Goal: Task Accomplishment & Management: Use online tool/utility

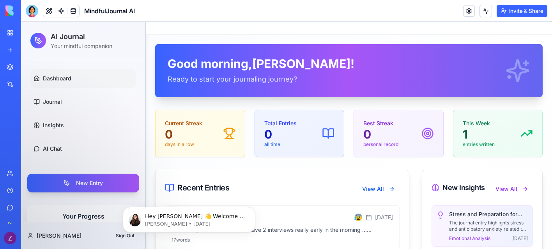
scroll to position [9, 0]
click at [199, 217] on span "Hey Zack 👋 Welcome to Blocks 🙌 I'm here if you have any questions!" at bounding box center [195, 224] width 100 height 22
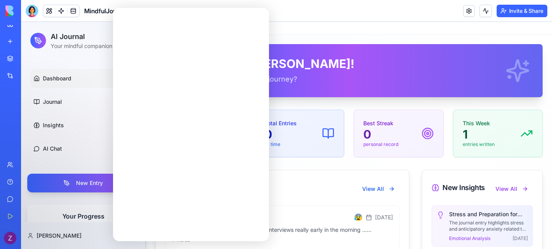
scroll to position [0, 0]
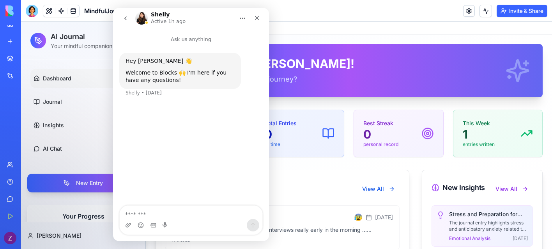
click at [199, 217] on textarea "Message…" at bounding box center [191, 212] width 143 height 13
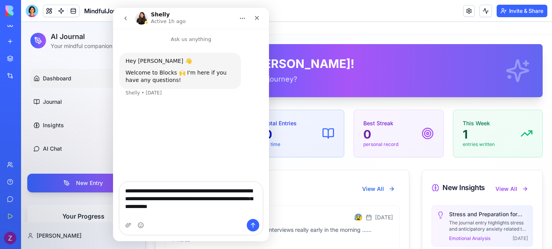
click at [225, 211] on textarea "**********" at bounding box center [191, 196] width 143 height 29
type textarea "**********"
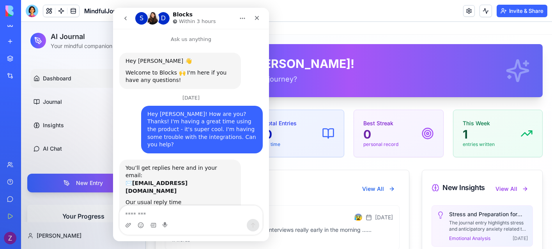
scroll to position [28, 0]
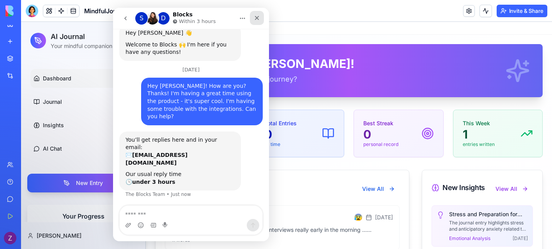
click at [256, 19] on icon "Close" at bounding box center [257, 18] width 4 height 4
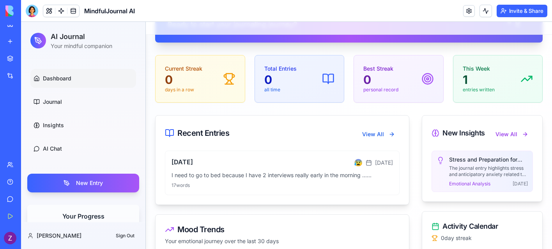
scroll to position [57, 0]
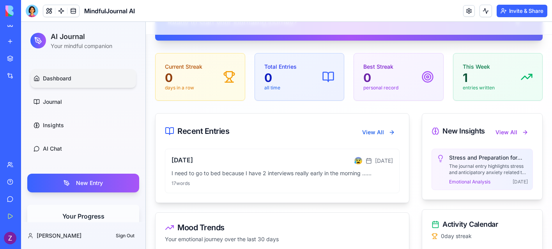
click at [55, 82] on span "Dashboard" at bounding box center [57, 79] width 28 height 8
click at [66, 105] on link "Journal" at bounding box center [83, 101] width 106 height 19
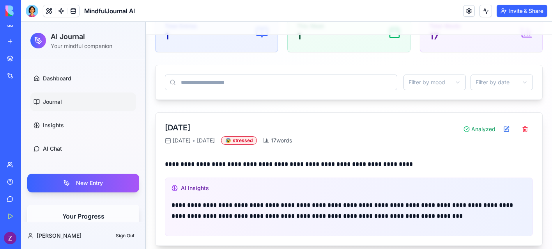
scroll to position [85, 0]
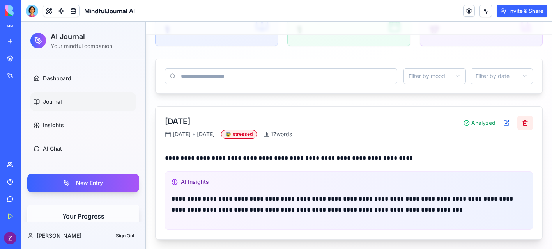
click at [524, 119] on button at bounding box center [526, 123] width 16 height 14
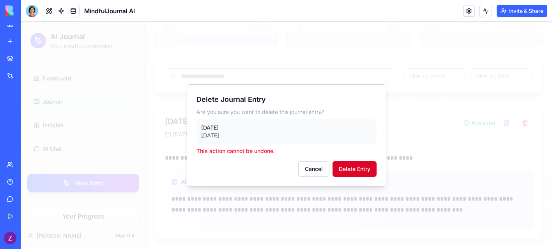
click at [350, 169] on button "Delete Entry" at bounding box center [355, 169] width 44 height 16
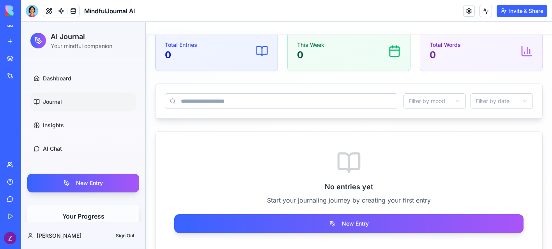
scroll to position [59, 0]
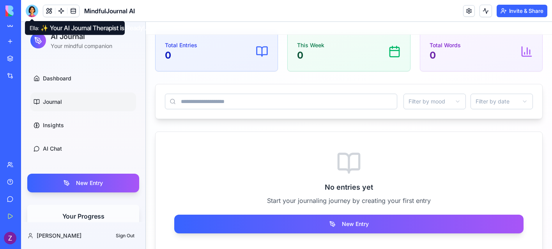
click at [32, 13] on div at bounding box center [32, 11] width 12 height 12
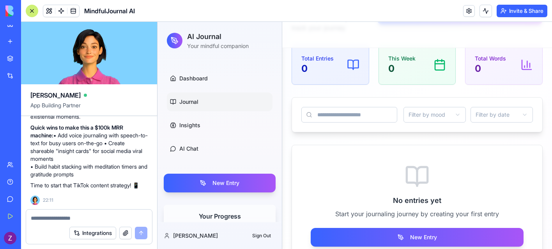
scroll to position [0, 0]
click at [98, 229] on button "Integrations" at bounding box center [92, 233] width 47 height 12
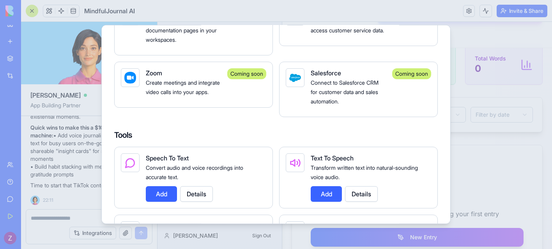
scroll to position [1037, 0]
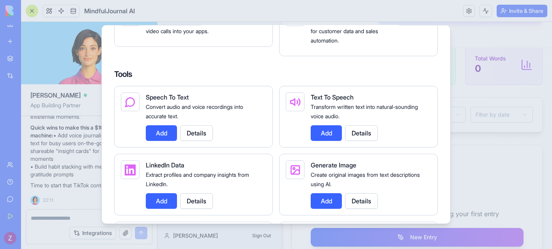
click at [156, 129] on button "Add" at bounding box center [161, 133] width 31 height 16
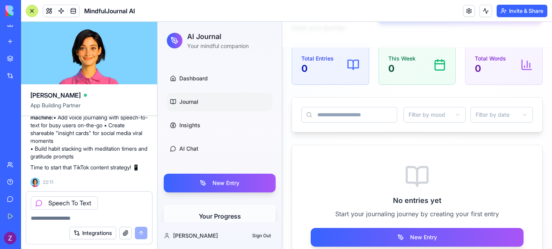
click at [117, 217] on textarea at bounding box center [89, 218] width 117 height 8
click at [139, 233] on div "Integrations" at bounding box center [108, 233] width 78 height 12
click at [111, 217] on textarea at bounding box center [89, 218] width 117 height 8
type textarea "**********"
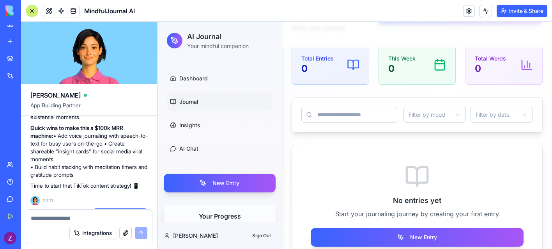
scroll to position [1109, 0]
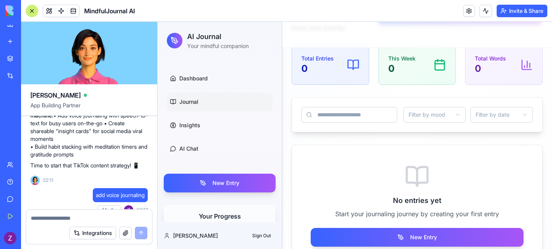
drag, startPoint x: 90, startPoint y: 178, endPoint x: 27, endPoint y: 171, distance: 63.2
click at [27, 171] on div "BETA My Workspace New app Marketplace Integrations Recent Job Hunt Tracker Mind…" at bounding box center [276, 124] width 552 height 249
click at [115, 158] on p "Quick wins to make this a $100k MRR machine: • Add voice journaling with speech…" at bounding box center [88, 131] width 117 height 55
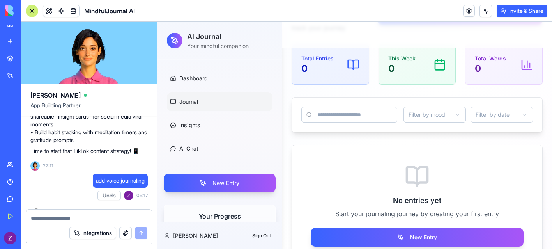
scroll to position [1123, 0]
drag, startPoint x: 87, startPoint y: 180, endPoint x: 27, endPoint y: 159, distance: 64.0
copy p "Create shareable "insight cards" for social media viral moments • Build habit s…"
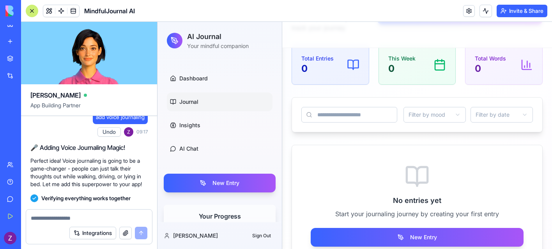
scroll to position [1520, 0]
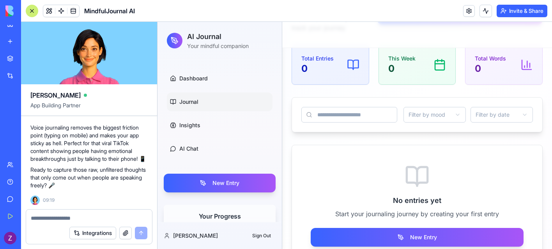
click at [68, 220] on textarea at bounding box center [89, 218] width 117 height 8
paste textarea "**********"
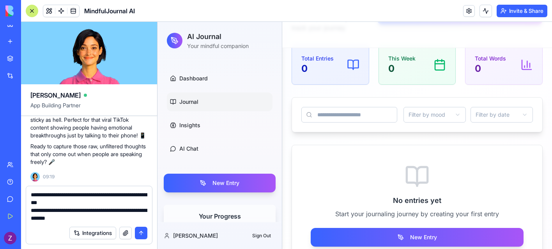
click at [38, 210] on textarea "**********" at bounding box center [89, 206] width 117 height 31
click at [37, 209] on textarea "**********" at bounding box center [89, 206] width 117 height 31
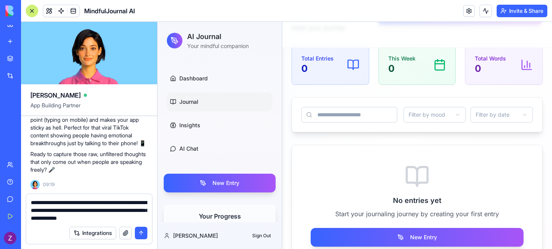
type textarea "**********"
click at [140, 232] on button "submit" at bounding box center [141, 233] width 12 height 12
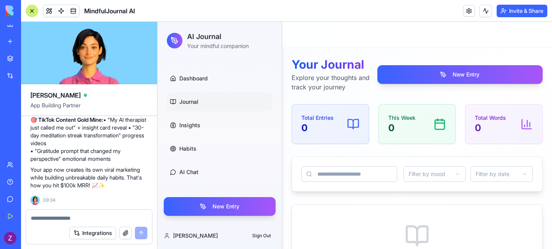
scroll to position [2130, 0]
click at [35, 11] on div at bounding box center [32, 11] width 12 height 12
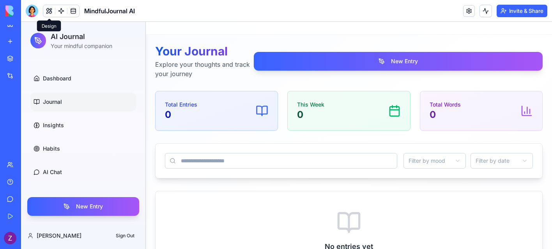
click at [47, 11] on span at bounding box center [49, 11] width 22 height 22
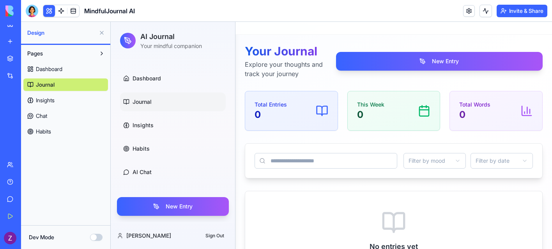
click at [54, 65] on span "Dashboard" at bounding box center [49, 69] width 27 height 8
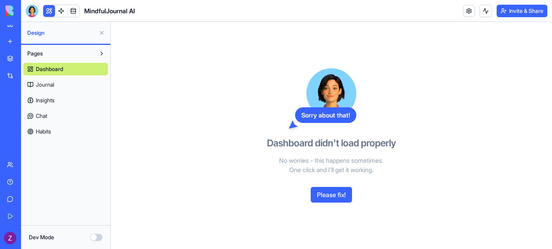
click at [334, 196] on button "Please fix!" at bounding box center [331, 195] width 41 height 16
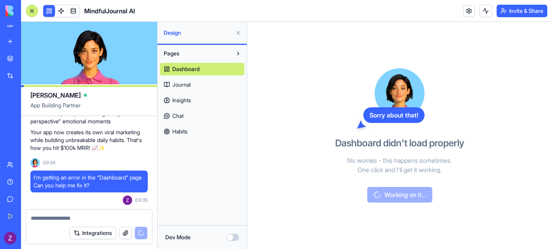
click at [181, 84] on span "Journal" at bounding box center [181, 85] width 18 height 8
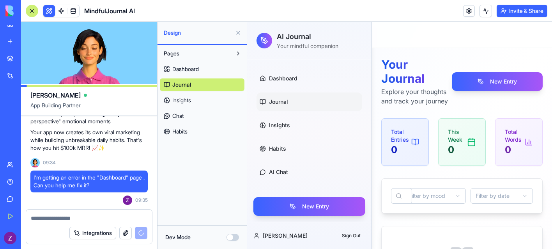
click at [31, 13] on div at bounding box center [32, 11] width 12 height 12
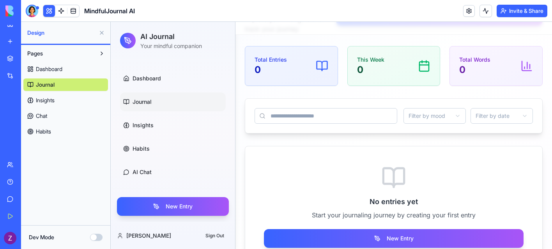
scroll to position [72, 0]
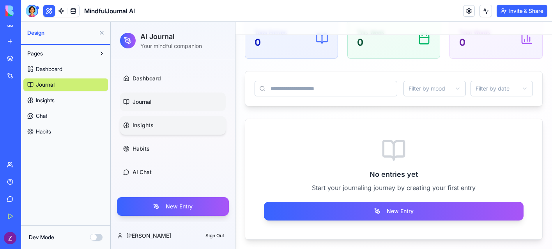
click at [152, 122] on span "Insights" at bounding box center [143, 125] width 21 height 8
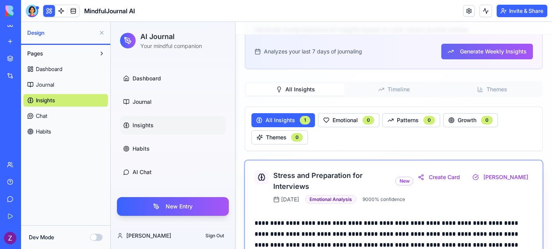
scroll to position [131, 0]
click at [443, 179] on button "Create Card" at bounding box center [439, 177] width 51 height 14
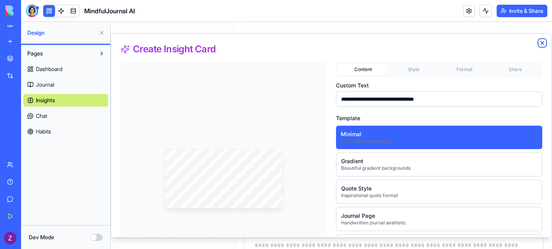
click at [541, 44] on icon "button" at bounding box center [542, 42] width 3 height 3
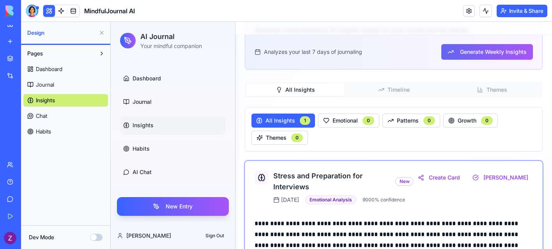
scroll to position [149, 0]
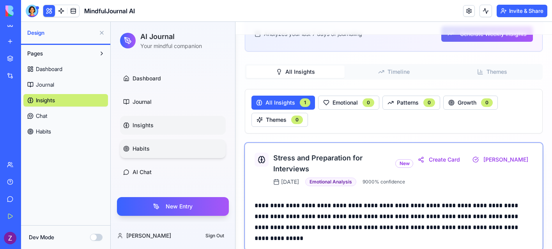
click at [167, 152] on link "Habits" at bounding box center [173, 148] width 106 height 19
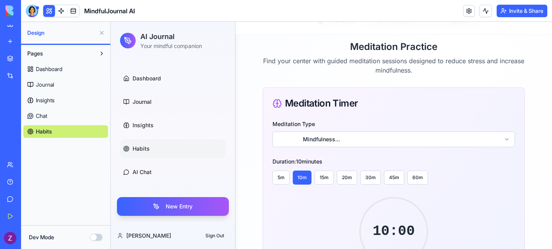
scroll to position [159, 0]
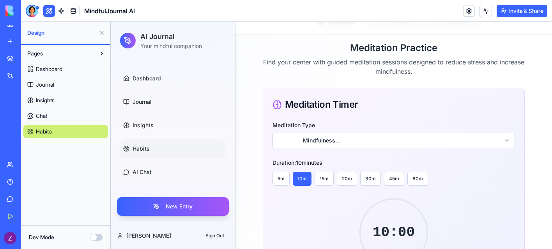
click at [337, 140] on html "AI Journal Your mindful companion Dashboard Journal Insights Habits AI Chat New…" at bounding box center [332, 165] width 442 height 605
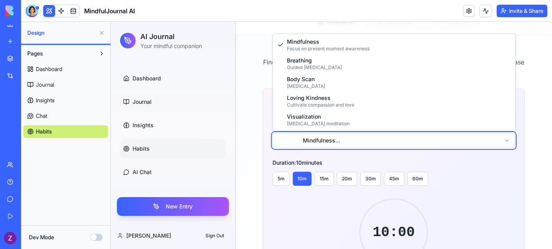
click at [271, 150] on html "AI Journal Your mindful companion Dashboard Journal Insights Habits AI Chat New…" at bounding box center [332, 165] width 442 height 605
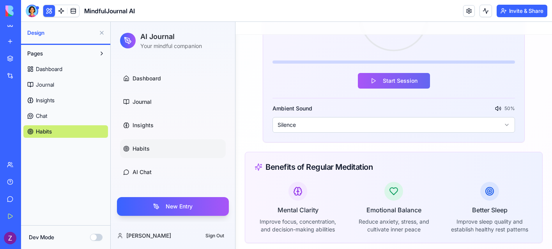
scroll to position [378, 0]
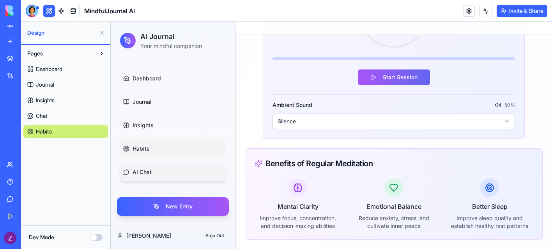
click at [147, 169] on span "AI Chat" at bounding box center [142, 172] width 19 height 8
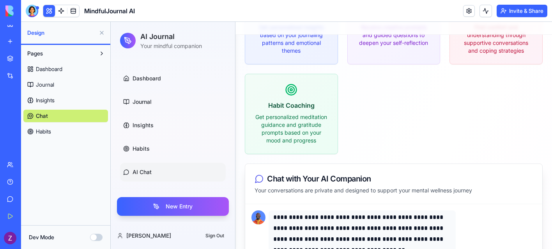
scroll to position [103, 0]
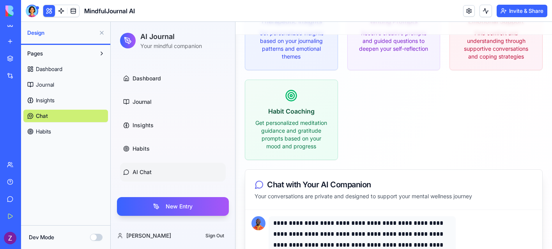
click at [51, 129] on span "Habits" at bounding box center [43, 132] width 15 height 8
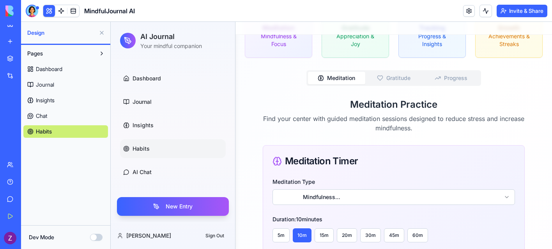
click at [93, 237] on button "Dev Mode" at bounding box center [96, 237] width 12 height 7
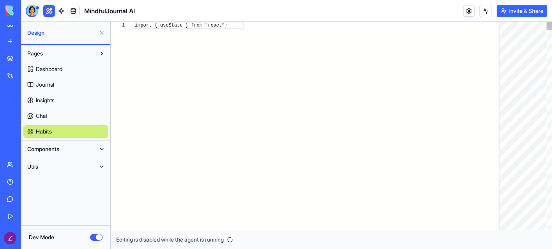
scroll to position [70, 0]
click at [80, 150] on button "Components" at bounding box center [59, 149] width 72 height 12
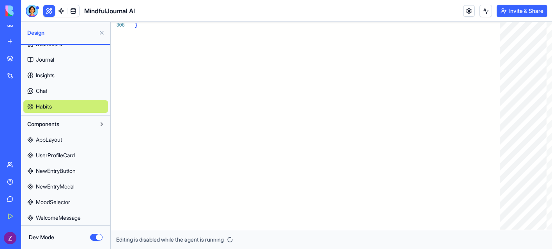
scroll to position [325, 0]
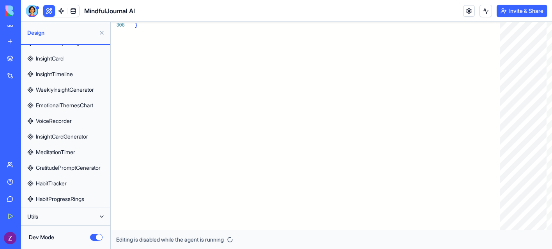
click at [73, 182] on link "HabitTracker" at bounding box center [65, 183] width 85 height 12
type textarea "**********"
click at [61, 218] on button "Utils" at bounding box center [59, 216] width 72 height 12
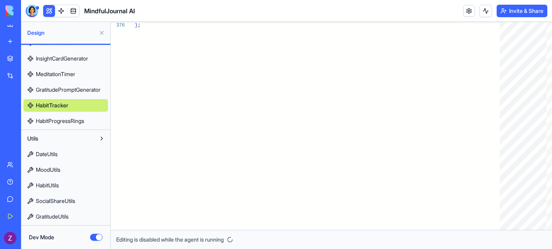
scroll to position [50, 0]
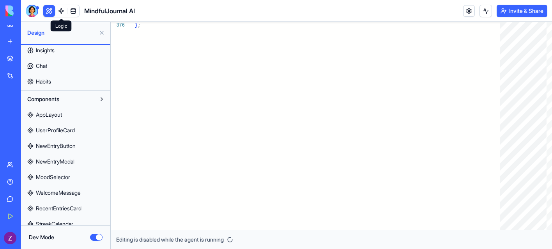
click at [61, 16] on span at bounding box center [61, 11] width 22 height 22
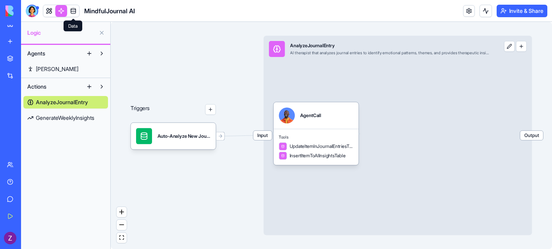
click at [75, 12] on link at bounding box center [73, 11] width 12 height 12
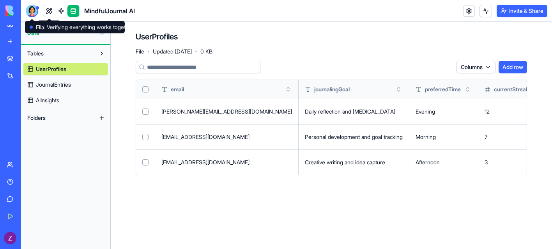
click at [36, 13] on div at bounding box center [32, 11] width 12 height 12
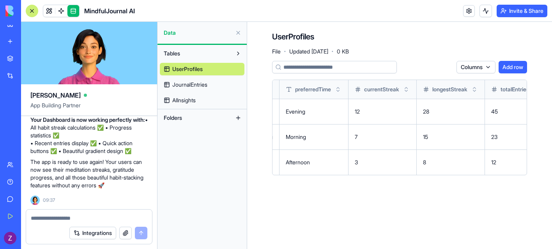
scroll to position [0, 186]
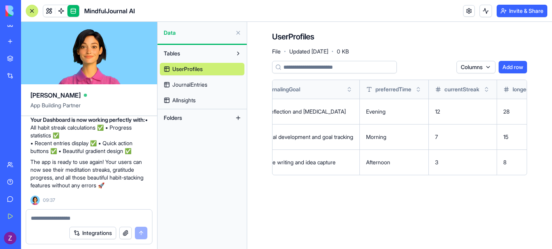
click at [185, 83] on span "JournalEntries" at bounding box center [189, 85] width 35 height 8
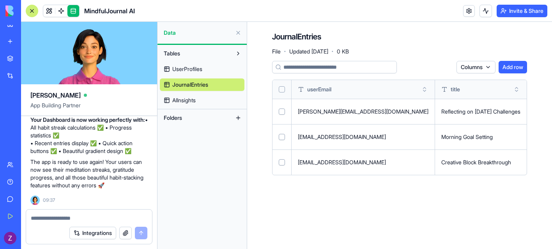
click at [185, 102] on span "AIInsights" at bounding box center [183, 100] width 23 height 8
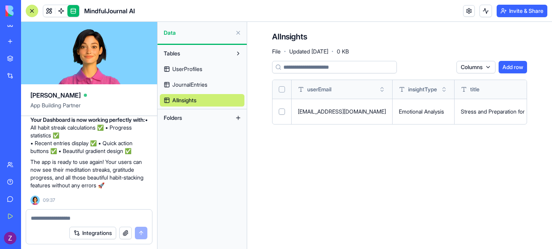
click at [179, 118] on span "Folders" at bounding box center [173, 118] width 18 height 8
click at [47, 10] on link at bounding box center [49, 11] width 12 height 12
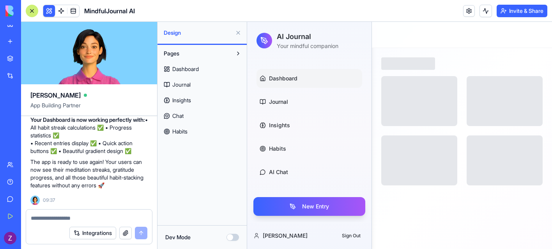
click at [186, 70] on span "Dashboard" at bounding box center [185, 69] width 27 height 8
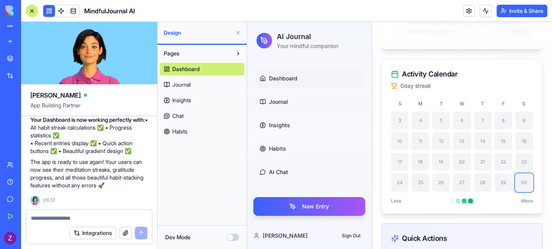
scroll to position [803, 0]
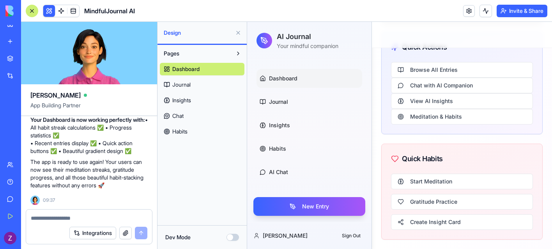
click at [238, 34] on button at bounding box center [238, 33] width 12 height 12
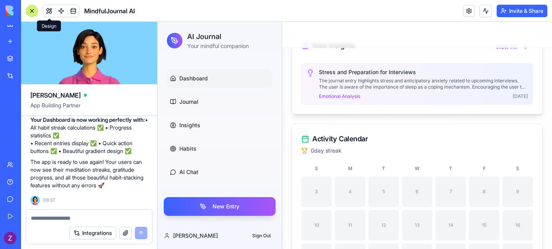
scroll to position [842, 0]
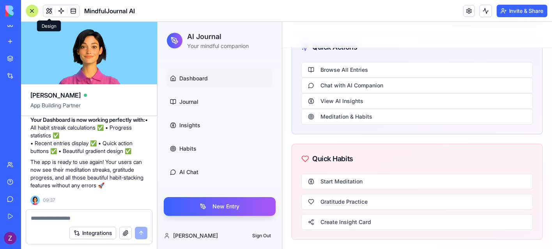
click at [103, 216] on textarea at bounding box center [89, 218] width 117 height 8
type textarea "**********"
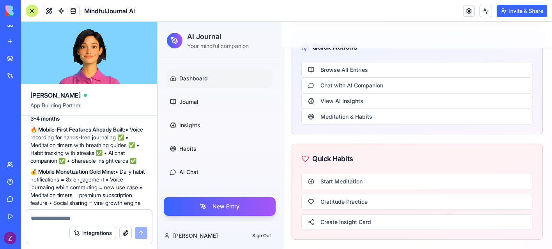
scroll to position [2770, 0]
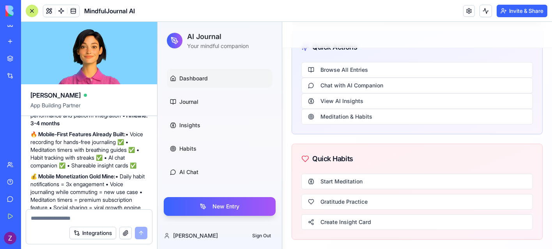
drag, startPoint x: 57, startPoint y: 135, endPoint x: 90, endPoint y: 135, distance: 33.5
click at [90, 61] on strong "[MEDICAL_DATA]: React Native Wrapper - RECOMMENDED" at bounding box center [83, 53] width 106 height 14
copy strong "React Native"
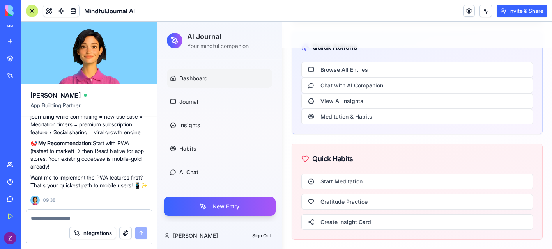
scroll to position [2938, 0]
click at [70, 221] on textarea at bounding box center [89, 218] width 117 height 8
paste textarea "**********"
type textarea "**********"
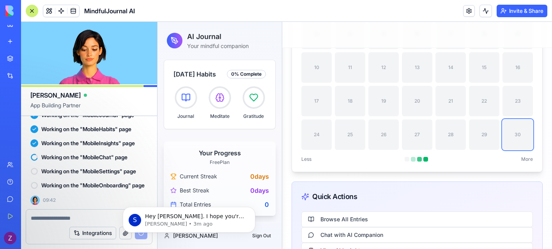
scroll to position [0, 0]
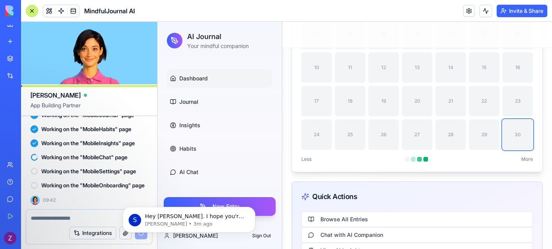
click at [504, 11] on button "Invite & Share" at bounding box center [522, 11] width 51 height 12
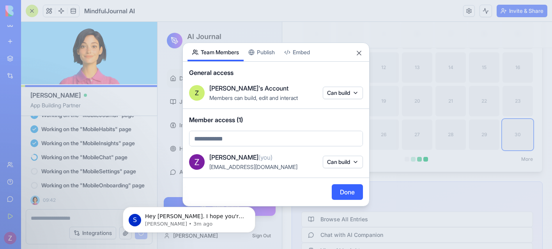
click at [268, 55] on div "Share App Team Members Publish Embed General access Z [PERSON_NAME]'s Account M…" at bounding box center [276, 125] width 187 height 164
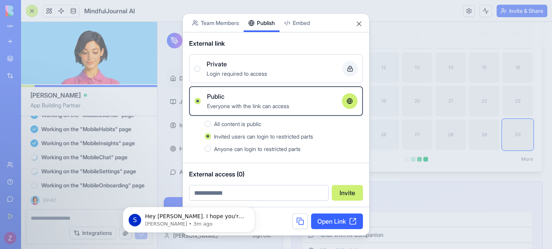
click at [293, 218] on button at bounding box center [301, 221] width 16 height 16
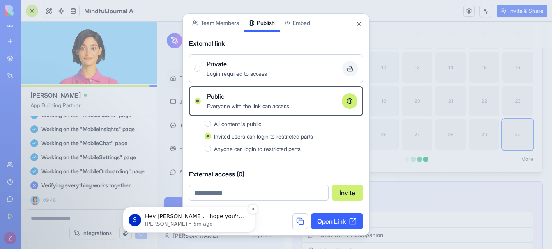
click at [181, 221] on p "Sharon • 5m ago" at bounding box center [195, 223] width 101 height 7
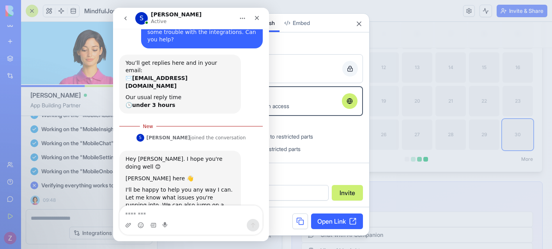
scroll to position [106, 0]
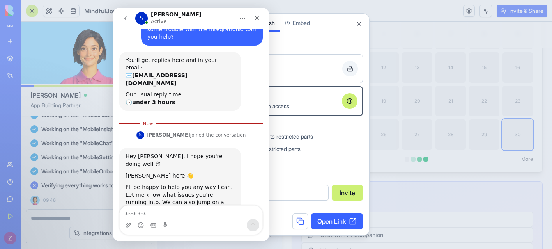
click at [180, 214] on link "here" at bounding box center [173, 217] width 12 height 6
click at [205, 183] on div "I'll be happy to help you any way I can. Let me know what issues you're running…" at bounding box center [180, 202] width 109 height 38
click at [213, 179] on div "Sharon says…" at bounding box center [180, 181] width 109 height 4
click at [258, 19] on icon "Close" at bounding box center [257, 18] width 6 height 6
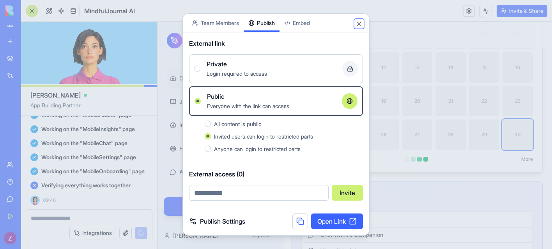
click at [357, 27] on button "Close" at bounding box center [359, 24] width 8 height 8
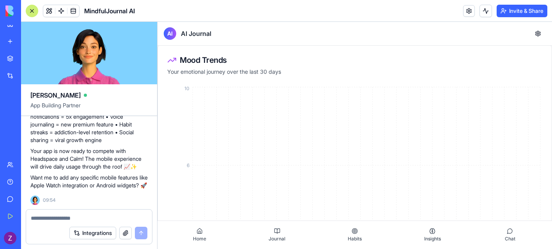
scroll to position [314, 0]
click at [31, 8] on div at bounding box center [32, 11] width 12 height 12
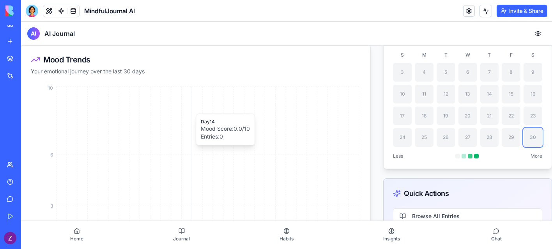
scroll to position [0, 0]
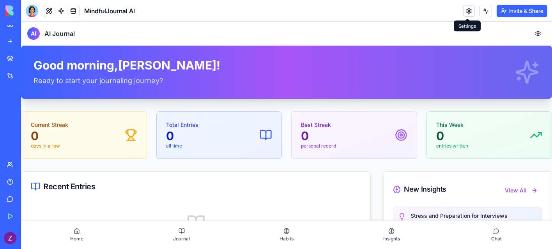
click at [470, 9] on link at bounding box center [469, 11] width 12 height 12
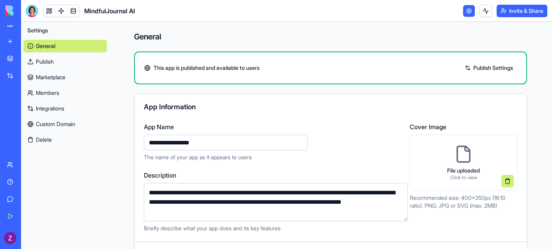
click at [63, 73] on link "Marketplace" at bounding box center [64, 77] width 83 height 12
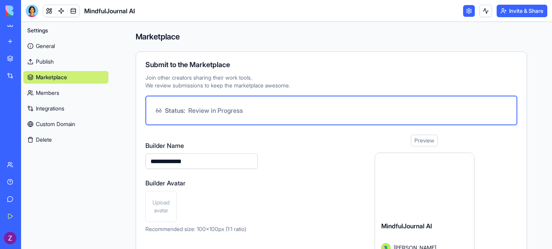
click at [60, 46] on link "General" at bounding box center [65, 46] width 85 height 12
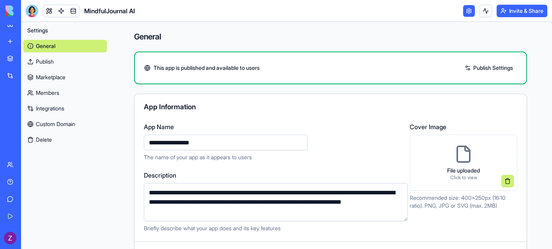
click at [485, 68] on link "Publish Settings" at bounding box center [489, 68] width 56 height 12
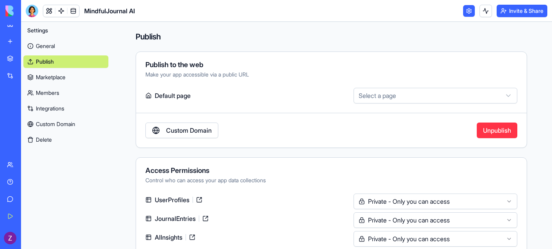
click at [38, 42] on link "General" at bounding box center [65, 46] width 85 height 12
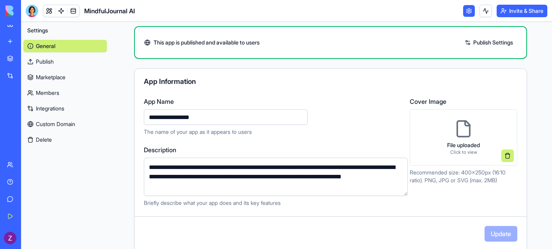
scroll to position [26, 0]
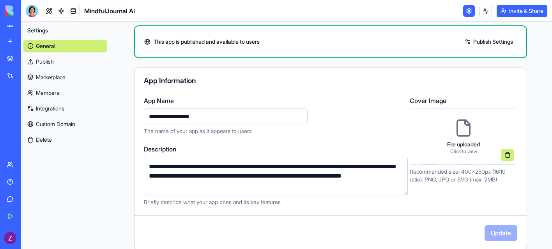
click at [11, 151] on div "AI Logo Generator" at bounding box center [9, 148] width 4 height 8
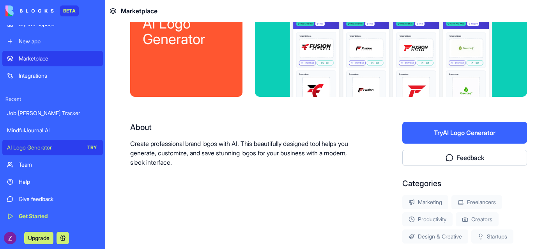
scroll to position [69, 0]
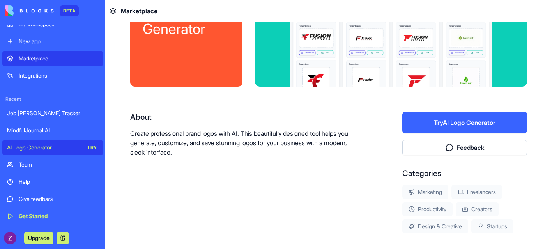
click at [438, 124] on button "Try AI Logo Generator" at bounding box center [465, 123] width 125 height 22
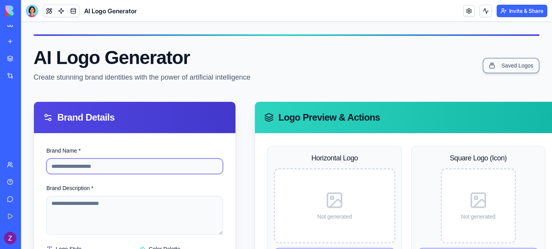
click at [122, 166] on input "Brand Name *" at bounding box center [134, 166] width 177 height 16
paste input "**********"
type input "**********"
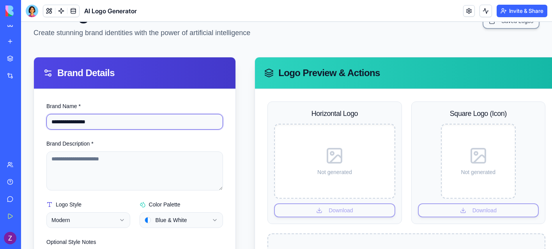
scroll to position [47, 0]
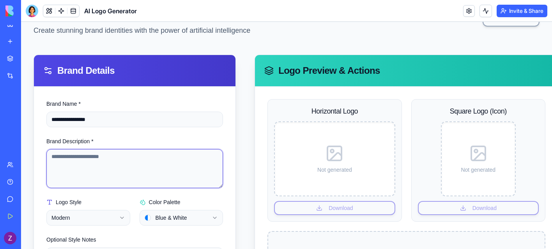
click at [112, 167] on textarea "Brand Description *" at bounding box center [134, 168] width 177 height 39
paste textarea "**********"
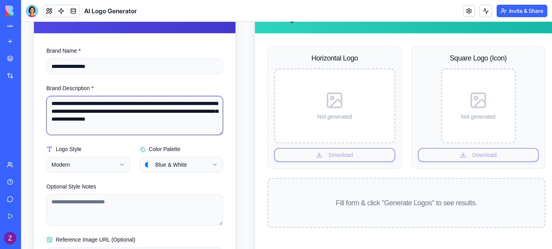
scroll to position [108, 0]
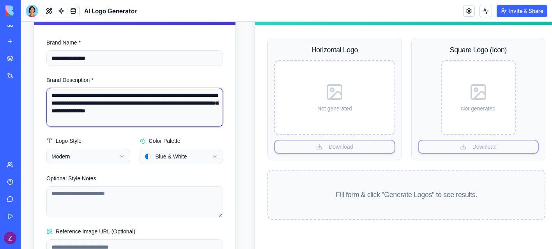
type textarea "**********"
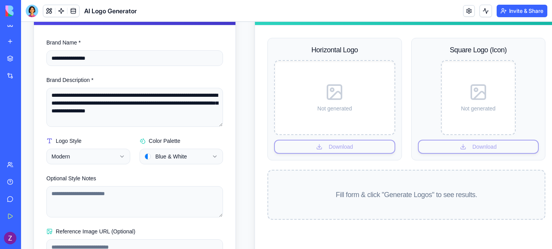
click at [198, 162] on html "**********" at bounding box center [286, 109] width 531 height 391
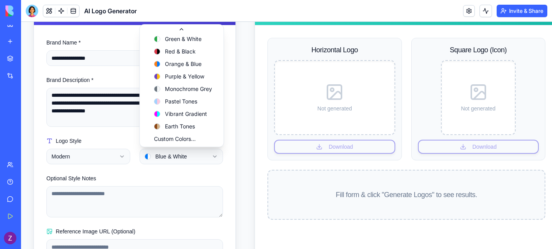
scroll to position [27, 0]
click at [211, 166] on html "**********" at bounding box center [286, 109] width 531 height 391
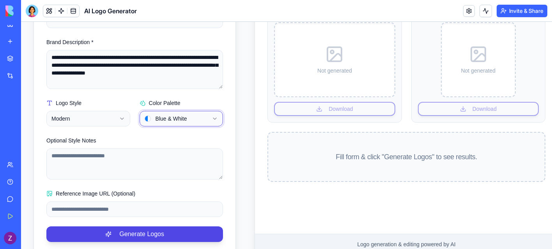
scroll to position [164, 0]
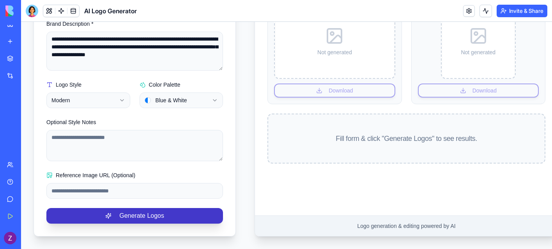
click at [137, 216] on button "Generate Logos" at bounding box center [134, 216] width 177 height 16
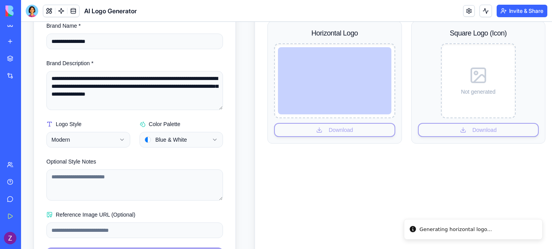
scroll to position [116, 0]
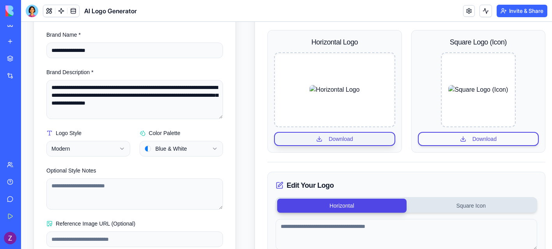
click at [327, 137] on button "Download" at bounding box center [334, 139] width 121 height 14
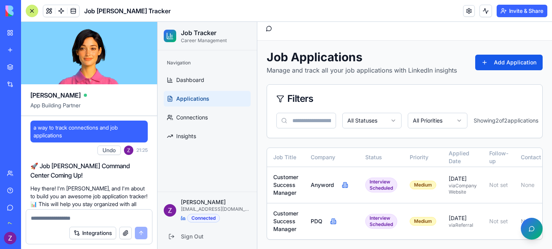
scroll to position [1617, 0]
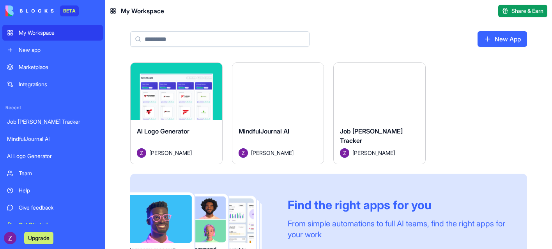
click at [45, 137] on div "MindfulJournal AI" at bounding box center [52, 139] width 91 height 8
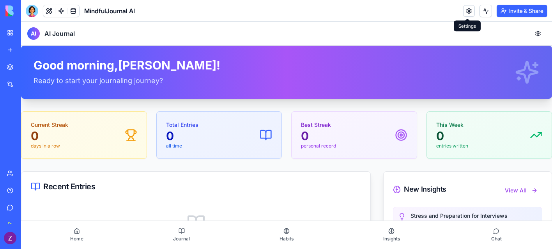
click at [465, 12] on link at bounding box center [469, 11] width 12 height 12
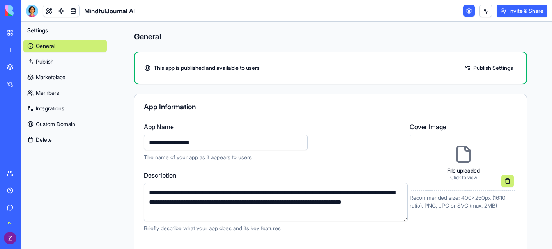
click at [195, 197] on textarea "**********" at bounding box center [276, 202] width 264 height 38
click at [50, 10] on link at bounding box center [49, 11] width 12 height 12
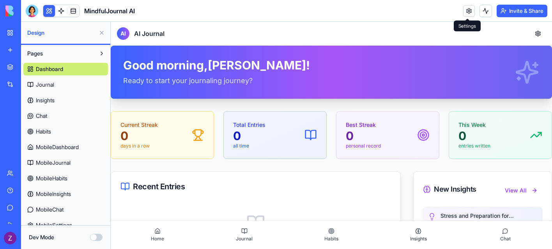
click at [467, 7] on link at bounding box center [469, 11] width 12 height 12
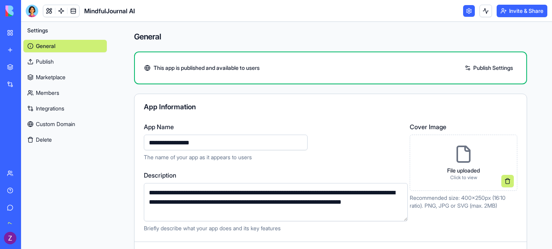
click at [466, 150] on icon at bounding box center [467, 148] width 5 height 5
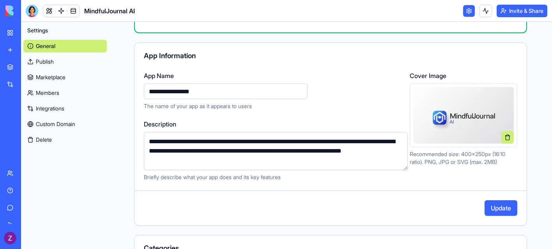
scroll to position [111, 0]
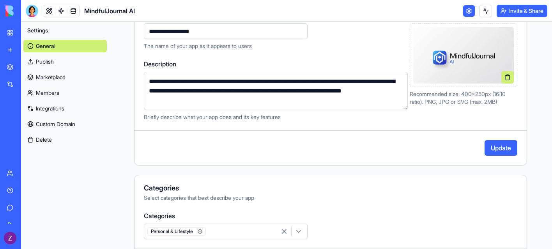
click at [490, 146] on button "Update" at bounding box center [501, 148] width 33 height 16
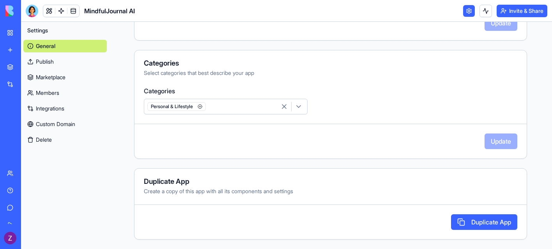
click at [515, 9] on button "Invite & Share" at bounding box center [522, 11] width 51 height 12
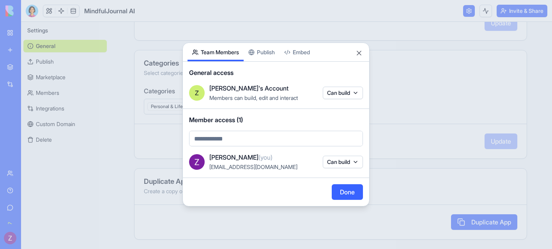
click at [279, 142] on body "**********" at bounding box center [276, 124] width 552 height 249
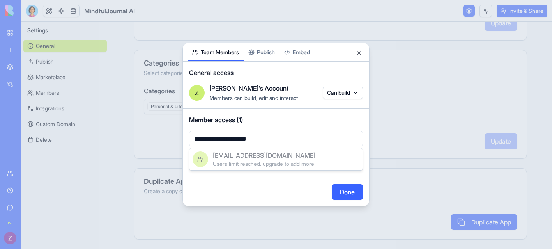
type input "**********"
click at [314, 161] on span "Users limit reached. upgrade to add more" at bounding box center [263, 163] width 101 height 7
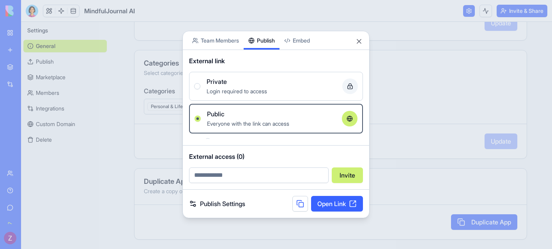
click at [264, 59] on div "Share App Team Members Publish Embed External link Private Login required to ac…" at bounding box center [276, 124] width 187 height 187
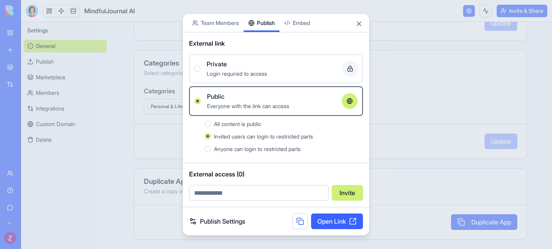
click at [295, 24] on body "**********" at bounding box center [276, 124] width 552 height 249
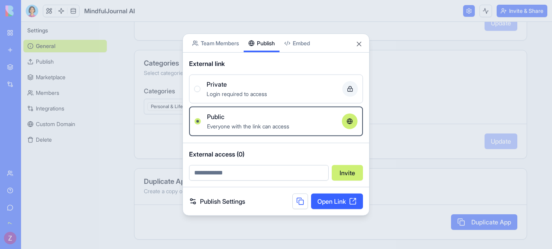
click at [264, 51] on div "Share App Team Members Publish Embed External link Private Login required to ac…" at bounding box center [276, 125] width 187 height 182
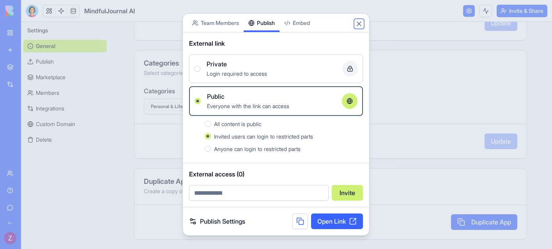
click at [359, 25] on button "Close" at bounding box center [359, 24] width 8 height 8
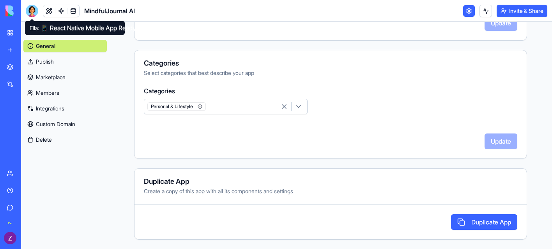
click at [30, 9] on div at bounding box center [32, 11] width 12 height 12
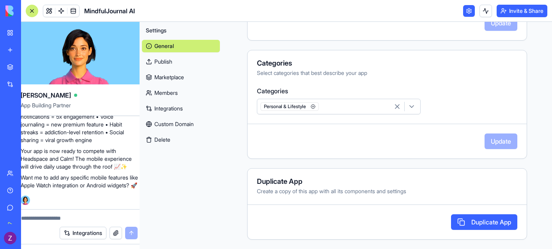
scroll to position [0, 0]
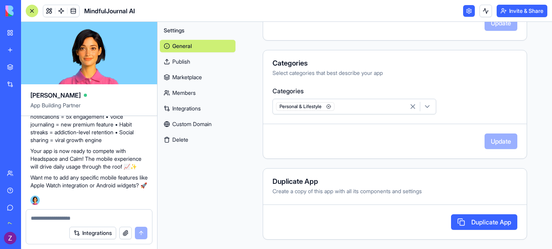
click at [82, 218] on textarea at bounding box center [89, 218] width 117 height 8
type textarea "**********"
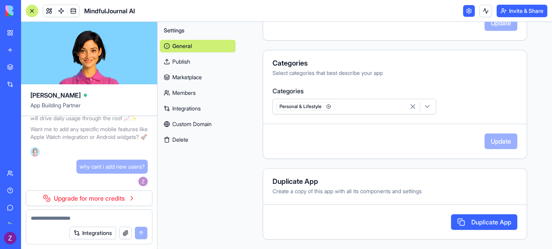
scroll to position [3634, 0]
click at [519, 10] on button "Invite & Share" at bounding box center [522, 11] width 51 height 12
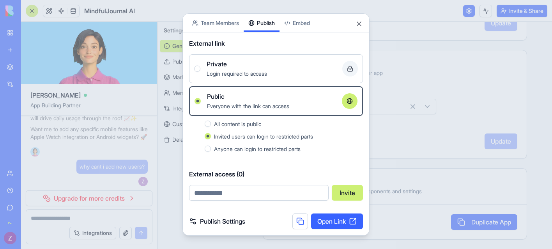
click at [220, 22] on body "BETA My Workspace New app Marketplace Integrations Recent Job [PERSON_NAME] Tra…" at bounding box center [276, 124] width 552 height 249
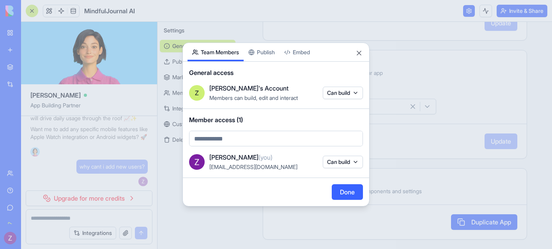
click at [270, 53] on div "Share App Team Members Publish Embed General access Z [PERSON_NAME]'s Account M…" at bounding box center [276, 125] width 187 height 164
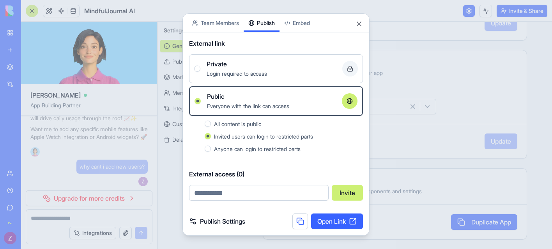
click at [257, 123] on span "All content is public" at bounding box center [237, 124] width 47 height 7
click at [211, 123] on button "All content is public" at bounding box center [208, 124] width 6 height 6
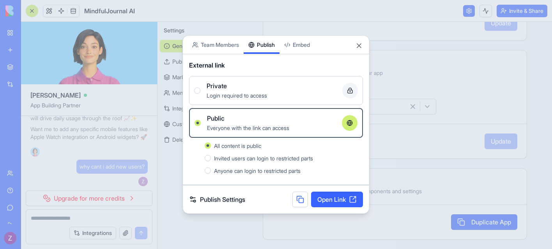
click at [313, 198] on link "Open Link" at bounding box center [337, 200] width 52 height 16
click at [227, 199] on link "Publish Settings" at bounding box center [217, 199] width 56 height 9
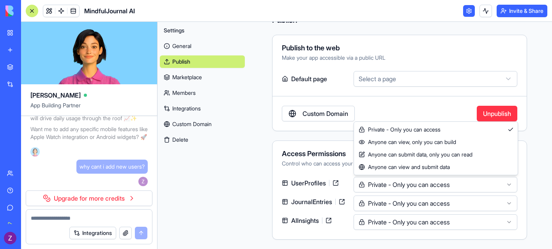
click at [386, 183] on html "BETA My Workspace New app Marketplace Integrations Recent Job [PERSON_NAME] Tra…" at bounding box center [276, 124] width 552 height 249
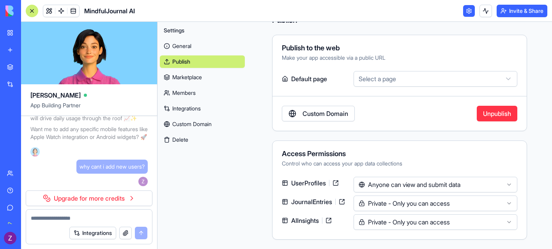
click at [390, 201] on html "BETA My Workspace New app Marketplace Integrations Recent Job [PERSON_NAME] Tra…" at bounding box center [276, 124] width 552 height 249
click at [384, 219] on html "BETA My Workspace New app Marketplace Integrations Recent Job [PERSON_NAME] Tra…" at bounding box center [276, 124] width 552 height 249
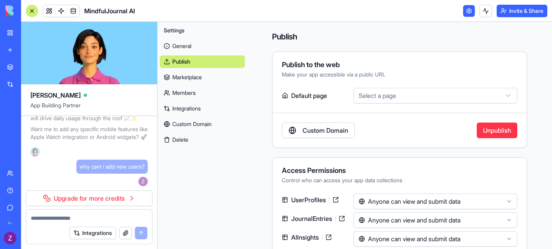
click at [376, 101] on html "BETA My Workspace New app Marketplace Integrations Recent Job [PERSON_NAME] Tra…" at bounding box center [276, 124] width 552 height 249
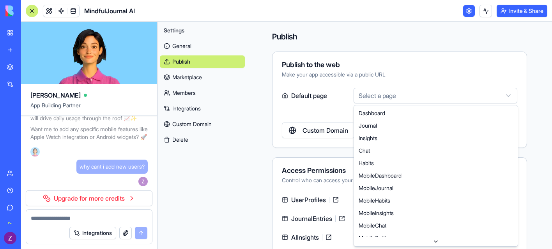
click at [341, 94] on html "BETA My Workspace New app Marketplace Integrations Recent Job [PERSON_NAME] Tra…" at bounding box center [276, 124] width 552 height 249
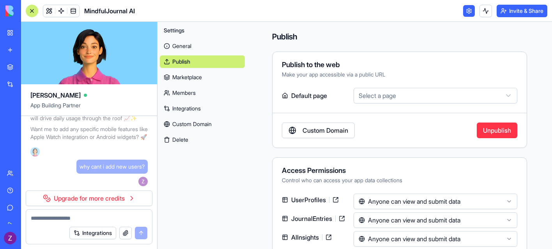
scroll to position [17, 0]
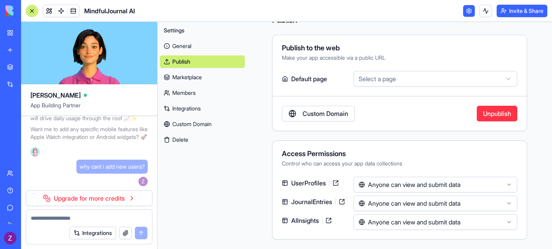
click at [324, 113] on link "Custom Domain" at bounding box center [318, 114] width 73 height 16
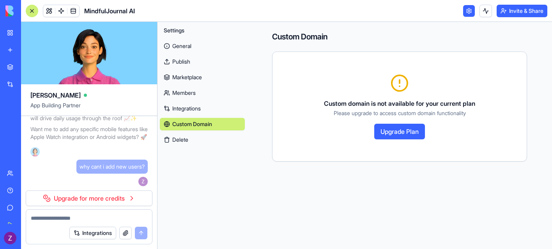
click at [192, 93] on link "Members" at bounding box center [202, 93] width 85 height 12
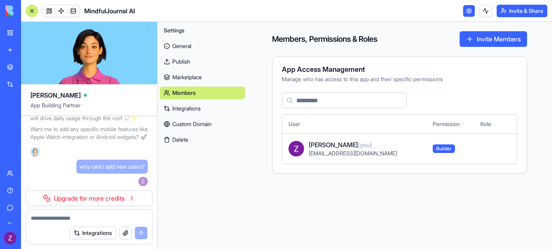
click at [500, 45] on button "Invite Members" at bounding box center [493, 39] width 67 height 16
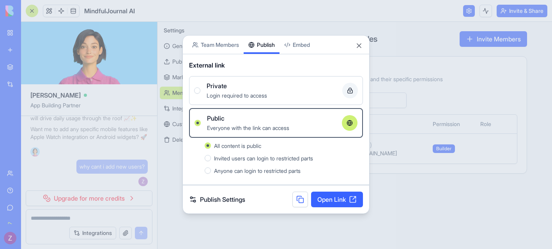
click at [228, 43] on button "Team Members" at bounding box center [216, 44] width 56 height 18
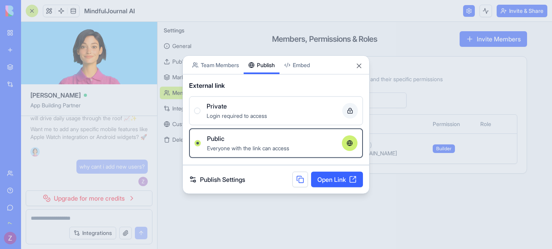
click at [268, 56] on button "Publish" at bounding box center [262, 65] width 36 height 18
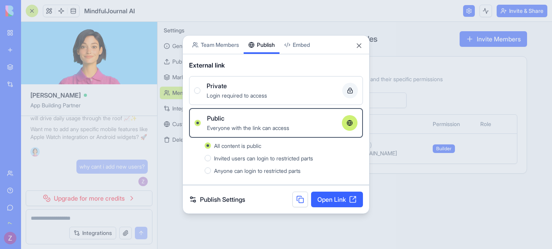
click at [301, 201] on button at bounding box center [301, 200] width 16 height 16
click at [364, 46] on div "Share App Team Members Publish Embed" at bounding box center [276, 44] width 186 height 19
click at [362, 46] on button "Close" at bounding box center [359, 46] width 8 height 8
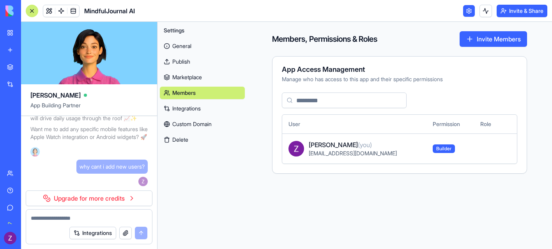
click at [32, 9] on div at bounding box center [32, 11] width 12 height 12
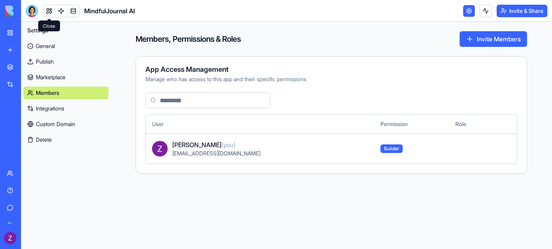
click at [50, 12] on link at bounding box center [49, 11] width 12 height 12
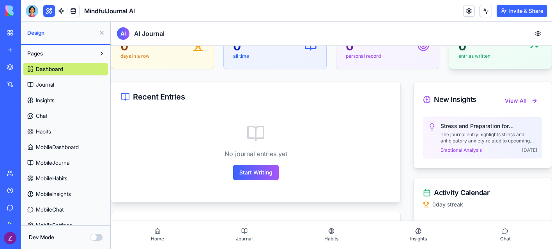
scroll to position [92, 0]
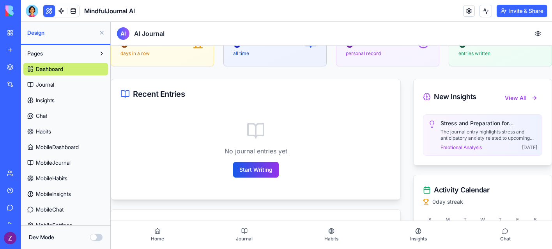
click at [248, 173] on button "Start Writing" at bounding box center [256, 170] width 46 height 16
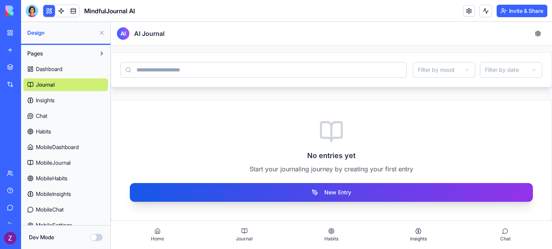
click at [250, 192] on button "New Entry" at bounding box center [331, 192] width 403 height 19
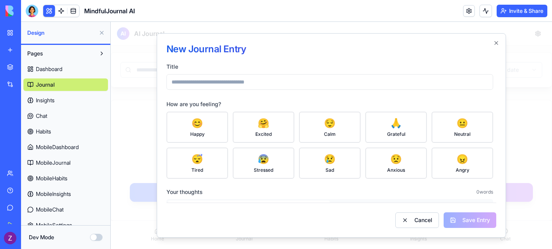
click at [233, 86] on input "Title" at bounding box center [330, 82] width 327 height 16
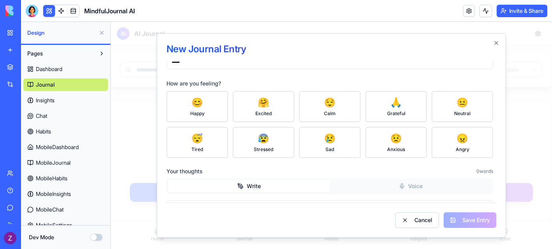
scroll to position [20, 0]
type input "****"
click at [392, 149] on span "Anxious" at bounding box center [396, 150] width 19 height 7
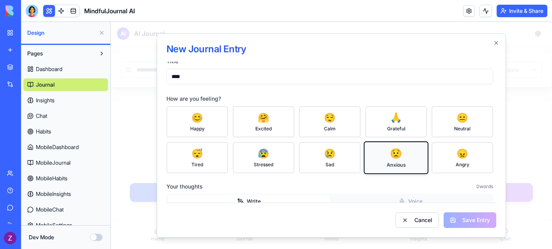
scroll to position [16, 0]
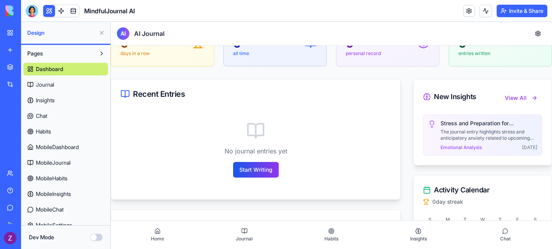
click at [260, 169] on button "Start Writing" at bounding box center [256, 170] width 46 height 16
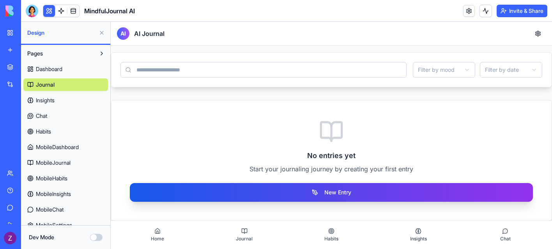
click at [281, 198] on button "New Entry" at bounding box center [331, 192] width 403 height 19
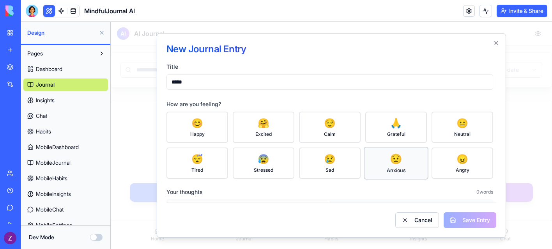
type input "****"
click at [401, 169] on span "Anxious" at bounding box center [396, 170] width 19 height 7
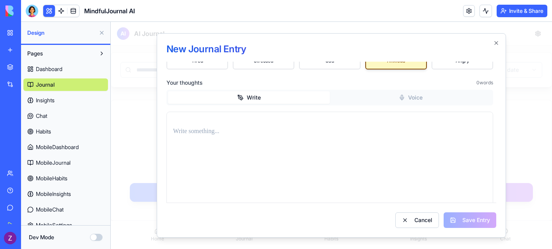
scroll to position [108, 0]
click at [280, 95] on button "Write" at bounding box center [249, 98] width 162 height 12
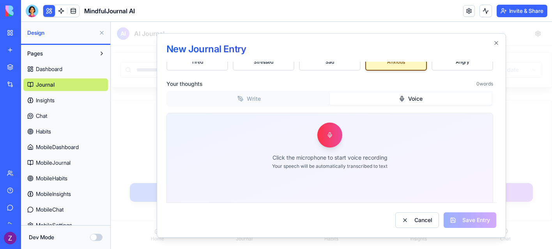
click at [386, 101] on button "Voice" at bounding box center [411, 98] width 162 height 12
click at [334, 136] on button "button" at bounding box center [330, 134] width 25 height 25
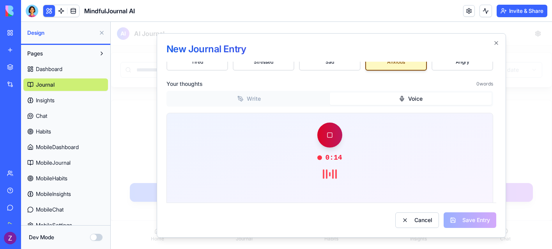
click at [329, 131] on button "button" at bounding box center [330, 134] width 25 height 25
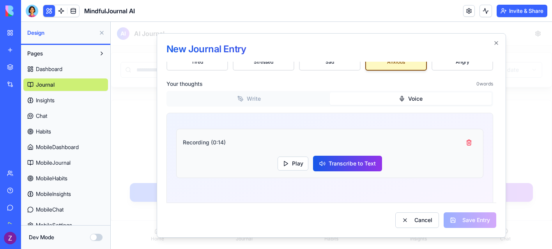
click at [324, 162] on button "Transcribe to Text" at bounding box center [347, 164] width 69 height 16
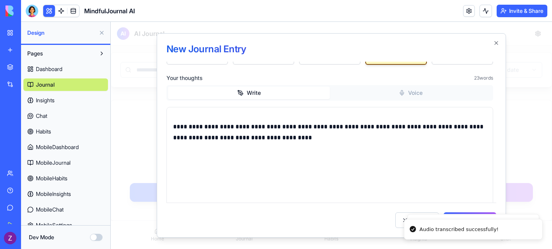
scroll to position [112, 0]
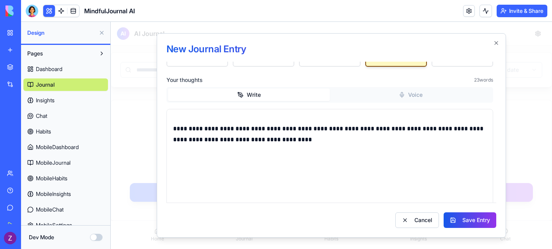
click at [468, 226] on button "Save Entry" at bounding box center [470, 220] width 53 height 16
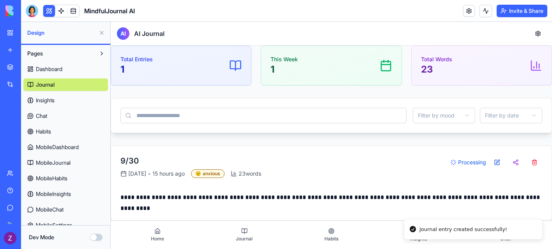
scroll to position [47, 0]
click at [253, 241] on button "Journal" at bounding box center [244, 235] width 87 height 22
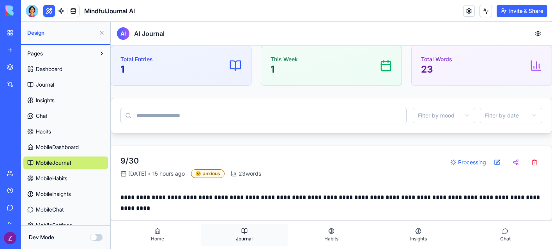
scroll to position [27, 0]
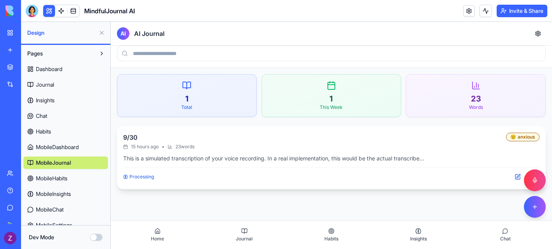
click at [146, 177] on span "Processing" at bounding box center [142, 177] width 25 height 6
click at [224, 105] on div "Total" at bounding box center [187, 107] width 127 height 6
click at [247, 233] on button "Journal" at bounding box center [244, 235] width 87 height 22
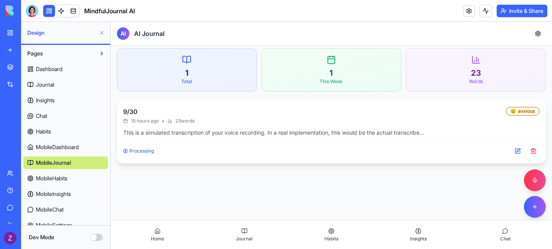
click at [78, 71] on link "Dashboard" at bounding box center [65, 69] width 85 height 12
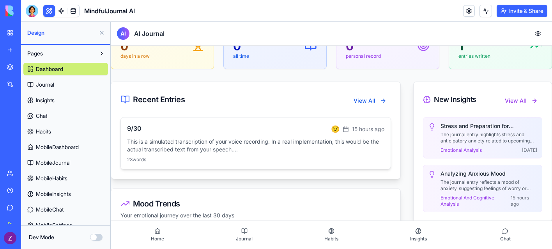
scroll to position [91, 0]
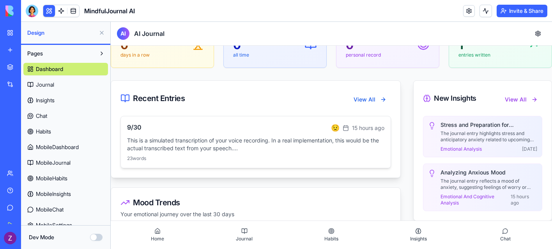
click at [242, 140] on p "This is a simulated transcription of your voice recording. In a real implementa…" at bounding box center [255, 145] width 257 height 16
click at [242, 147] on p "This is a simulated transcription of your voice recording. In a real implementa…" at bounding box center [255, 145] width 257 height 16
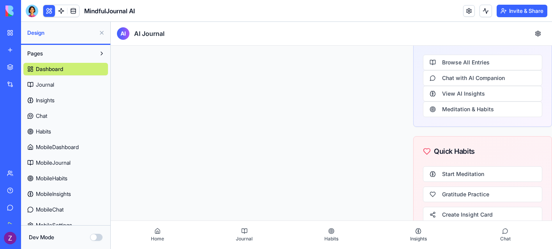
scroll to position [451, 0]
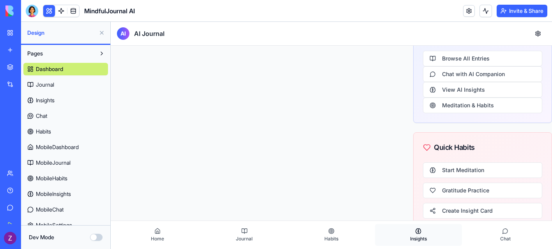
click at [428, 237] on button "Insights" at bounding box center [418, 235] width 87 height 22
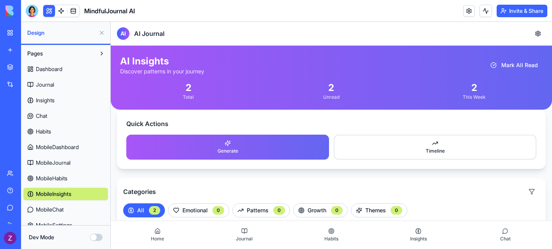
click at [84, 73] on link "Dashboard" at bounding box center [65, 69] width 85 height 12
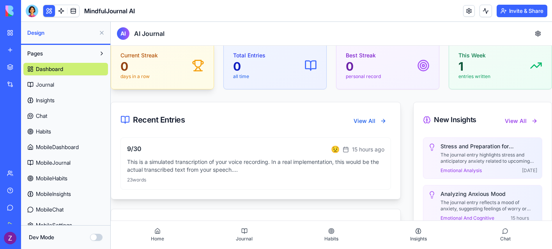
scroll to position [71, 0]
click at [160, 168] on p "This is a simulated transcription of your voice recording. In a real implementa…" at bounding box center [255, 165] width 257 height 16
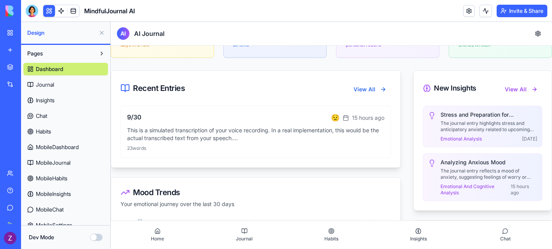
scroll to position [102, 0]
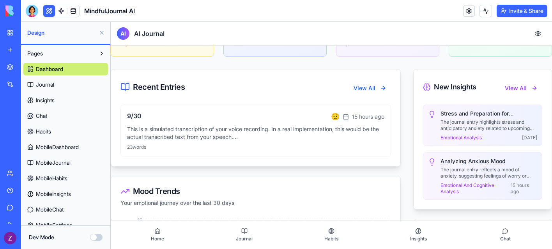
click at [453, 188] on span "Emotional and Cognitive Analysis" at bounding box center [476, 188] width 70 height 12
click at [418, 230] on button "Insights" at bounding box center [418, 235] width 87 height 22
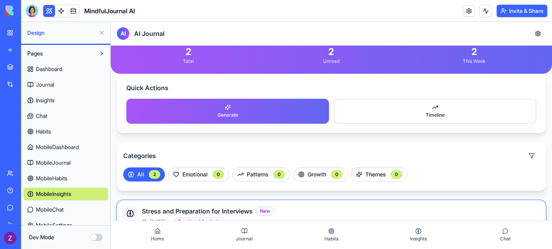
scroll to position [45, 0]
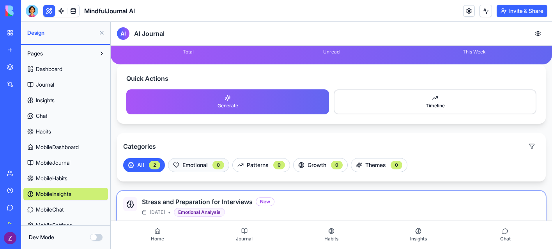
click at [189, 165] on button "Emotional 0" at bounding box center [198, 165] width 61 height 14
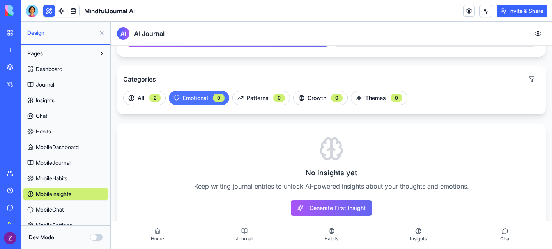
scroll to position [113, 0]
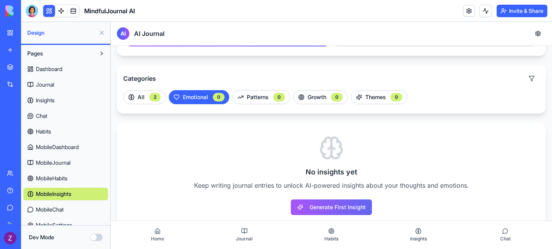
click at [54, 67] on span "Dashboard" at bounding box center [49, 69] width 27 height 8
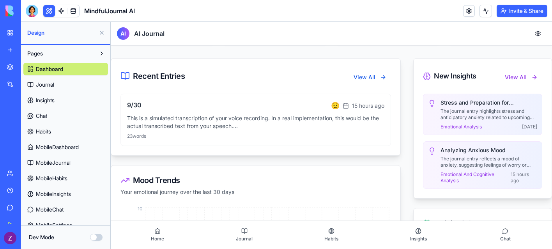
click at [48, 119] on link "Chat" at bounding box center [65, 116] width 85 height 12
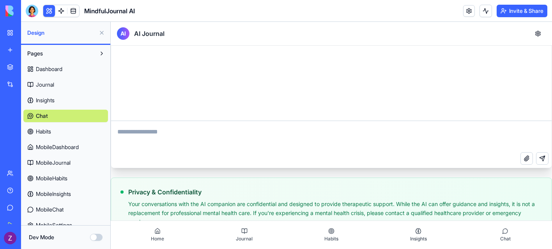
scroll to position [380, 0]
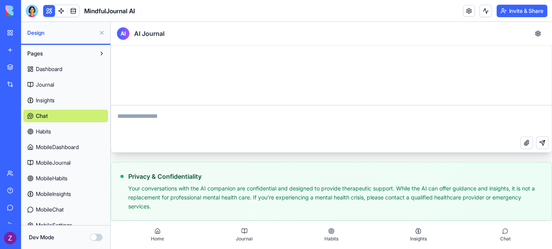
click at [44, 132] on span "Habits" at bounding box center [43, 132] width 15 height 8
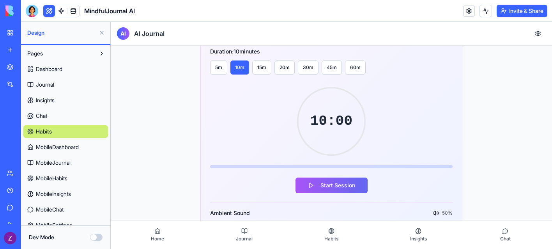
scroll to position [259, 0]
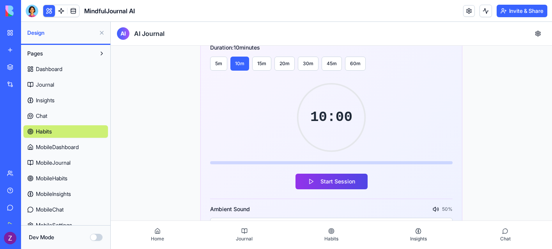
click at [319, 179] on button "Start Session" at bounding box center [332, 182] width 72 height 16
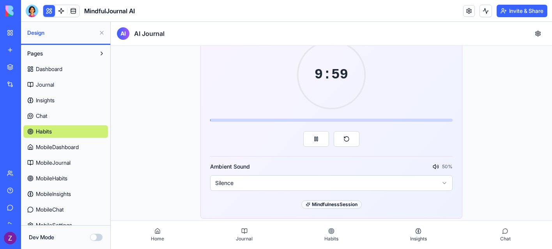
scroll to position [305, 0]
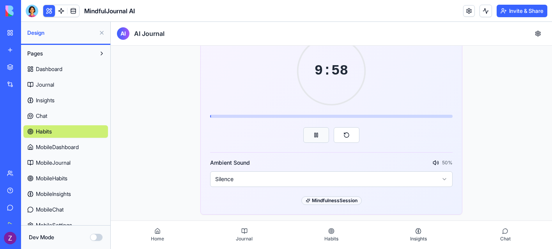
click at [322, 136] on button at bounding box center [317, 135] width 26 height 16
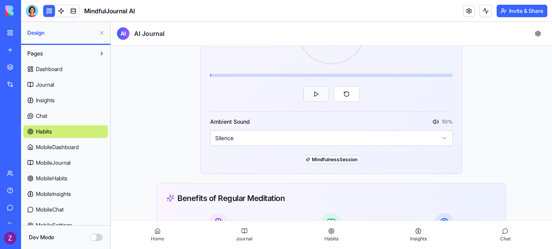
scroll to position [357, 0]
